Goal: Information Seeking & Learning: Learn about a topic

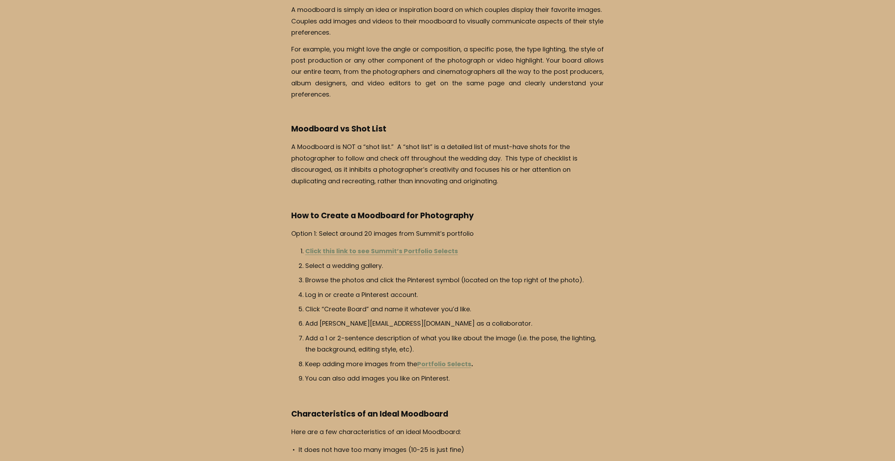
scroll to position [286, 0]
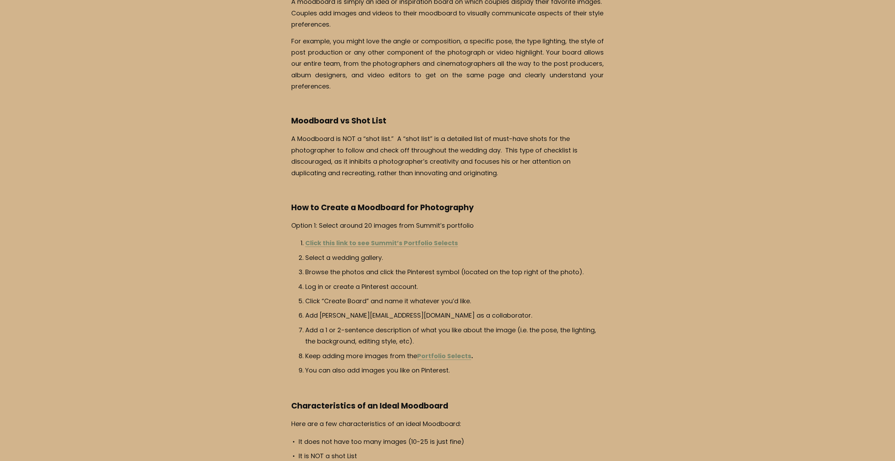
click at [414, 242] on strong "Click this link to see Summit’s Portfolio Selects" at bounding box center [381, 243] width 153 height 11
